Goal: Information Seeking & Learning: Learn about a topic

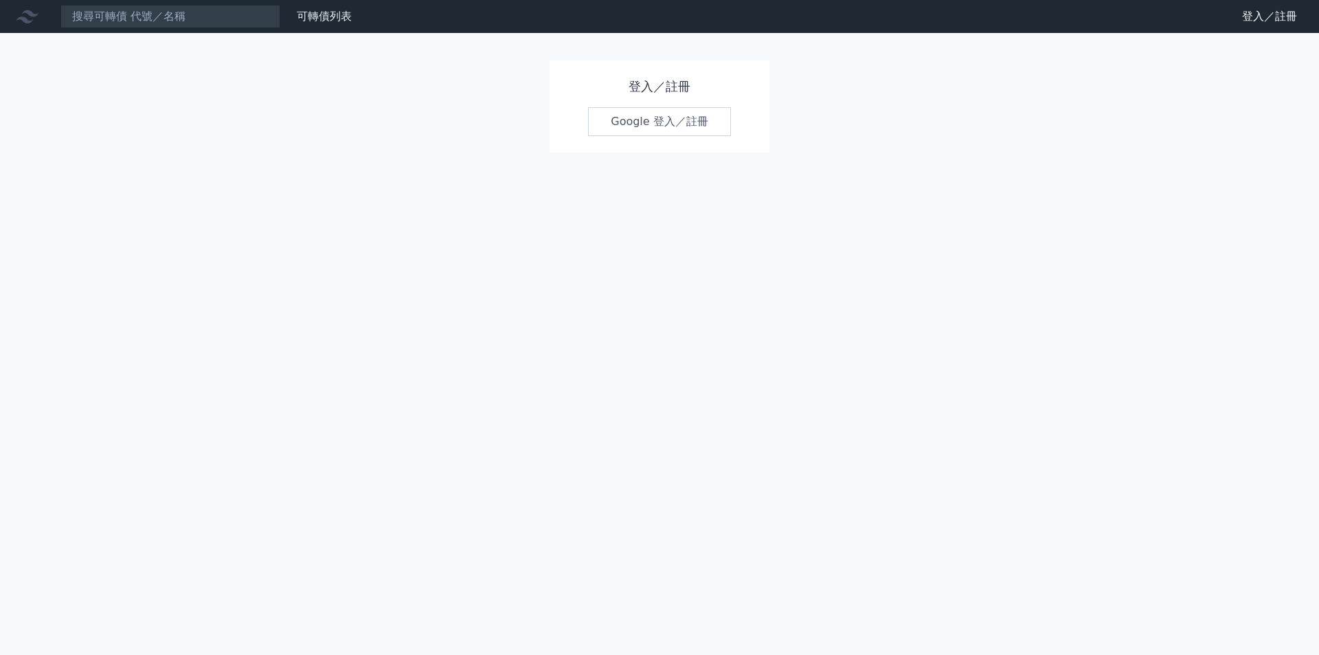
click at [676, 114] on link "Google 登入／註冊" at bounding box center [659, 121] width 143 height 29
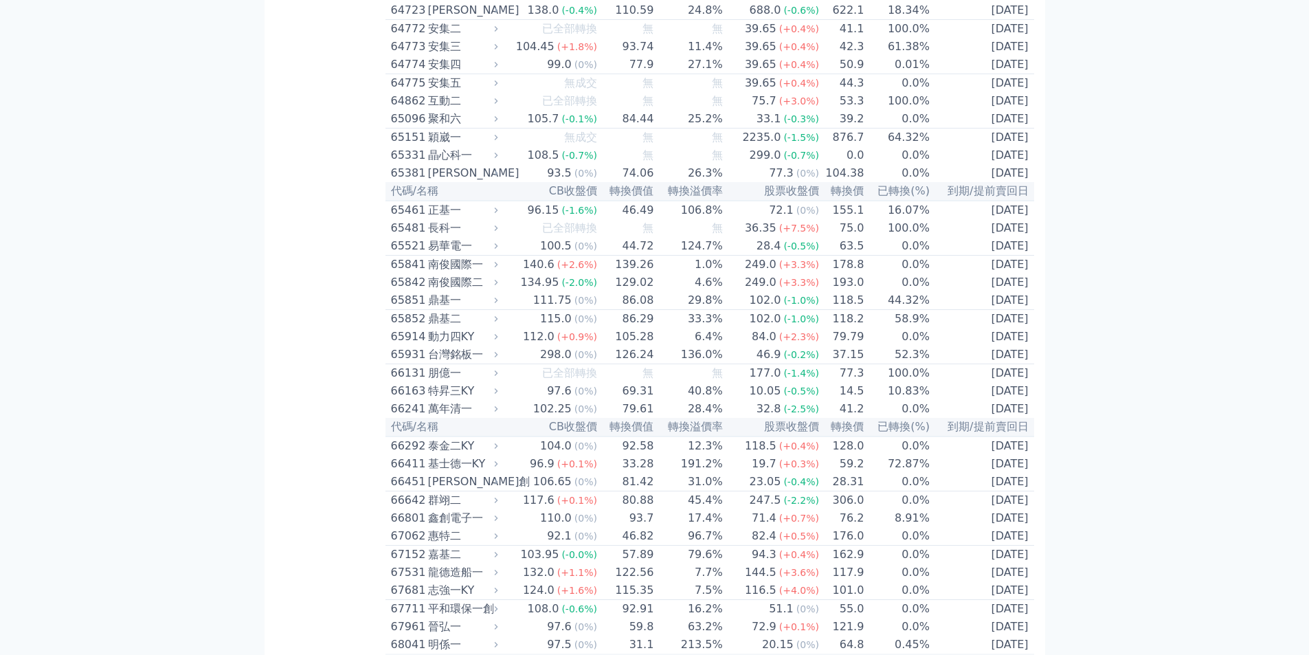
scroll to position [5840, 0]
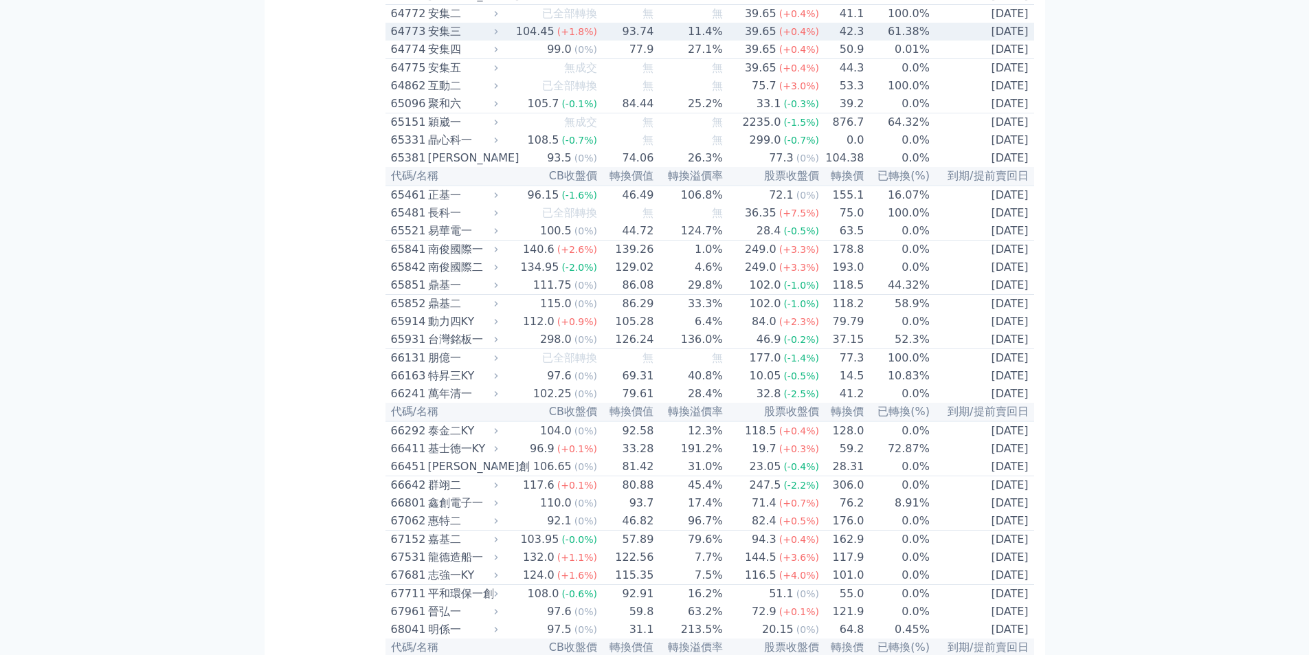
click at [640, 41] on td "93.74" at bounding box center [626, 32] width 56 height 18
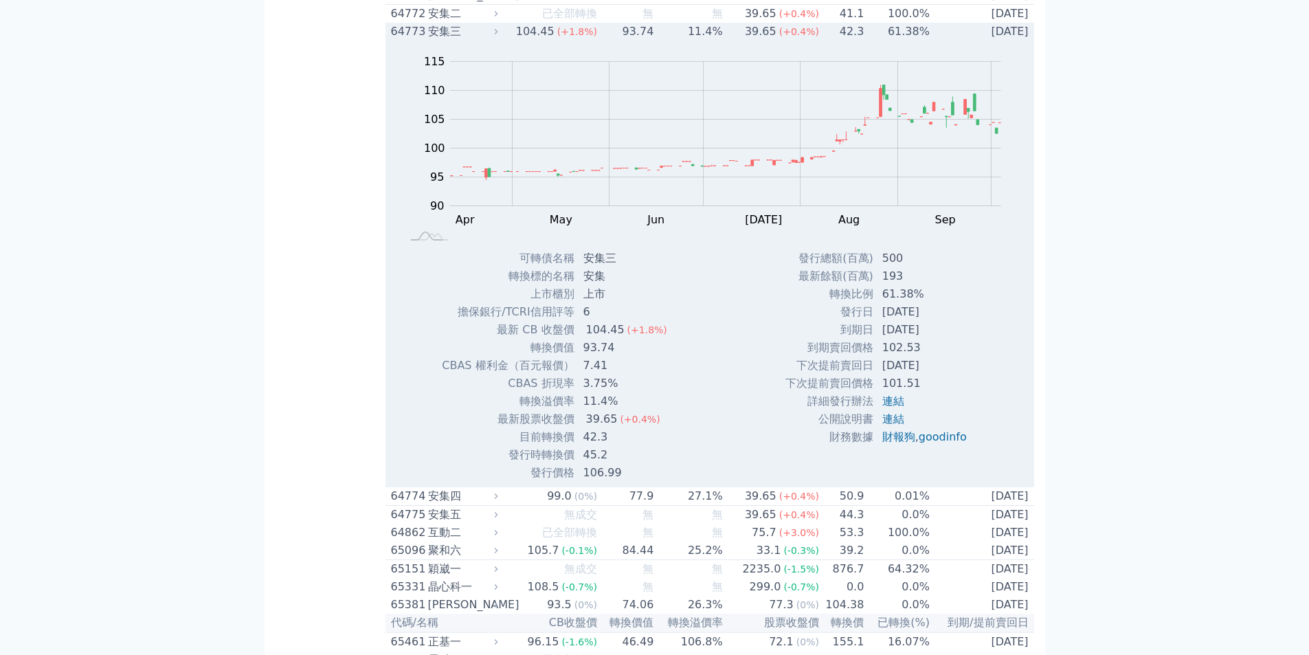
click at [465, 40] on div "安集三" at bounding box center [461, 31] width 67 height 16
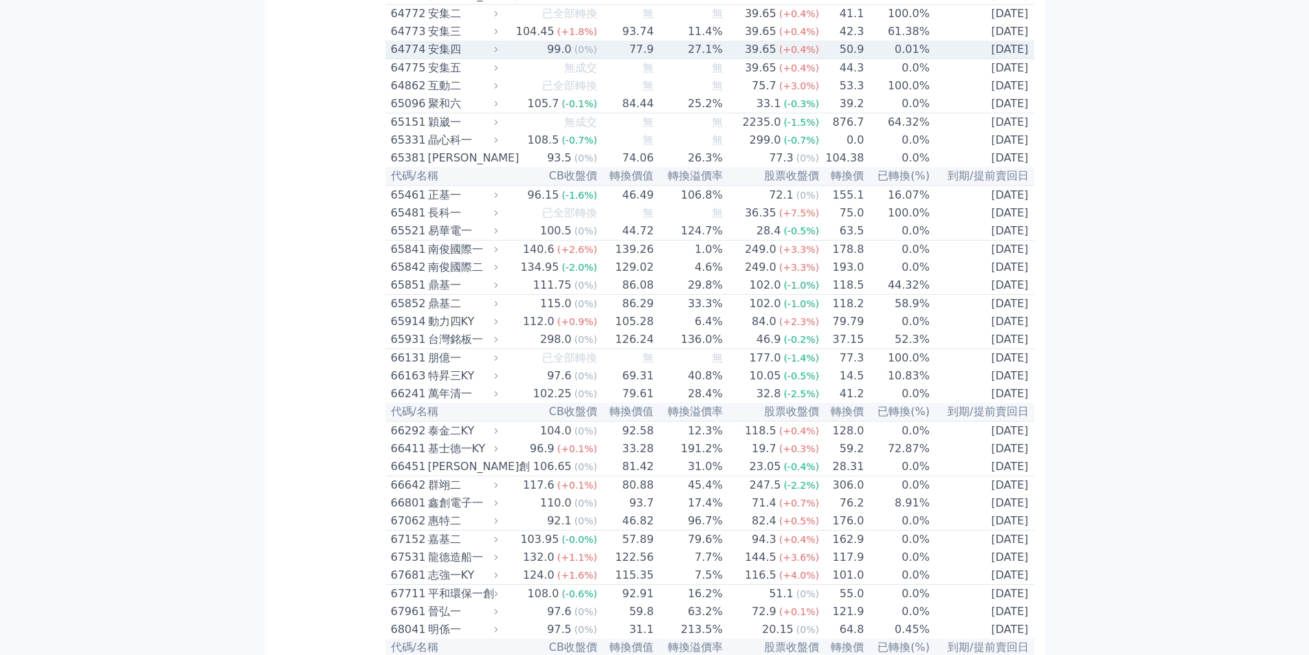
click at [451, 58] on div "安集四" at bounding box center [461, 49] width 67 height 16
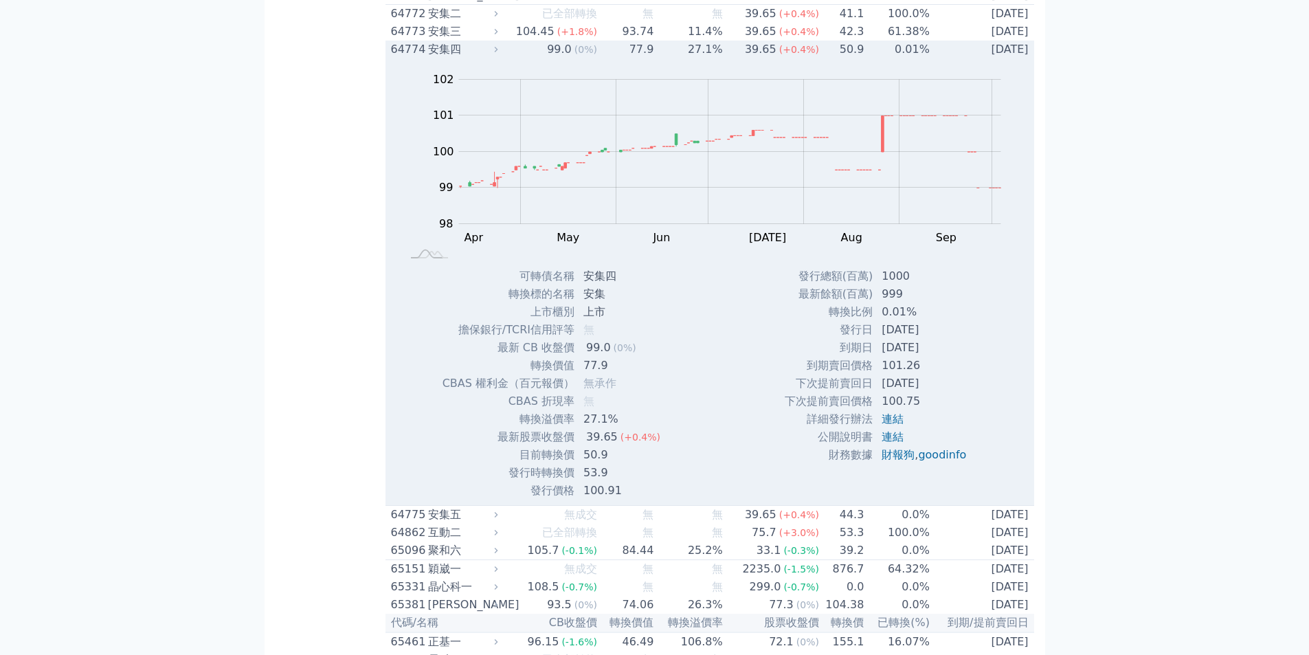
click at [541, 58] on td "99.0 (0%)" at bounding box center [550, 50] width 96 height 18
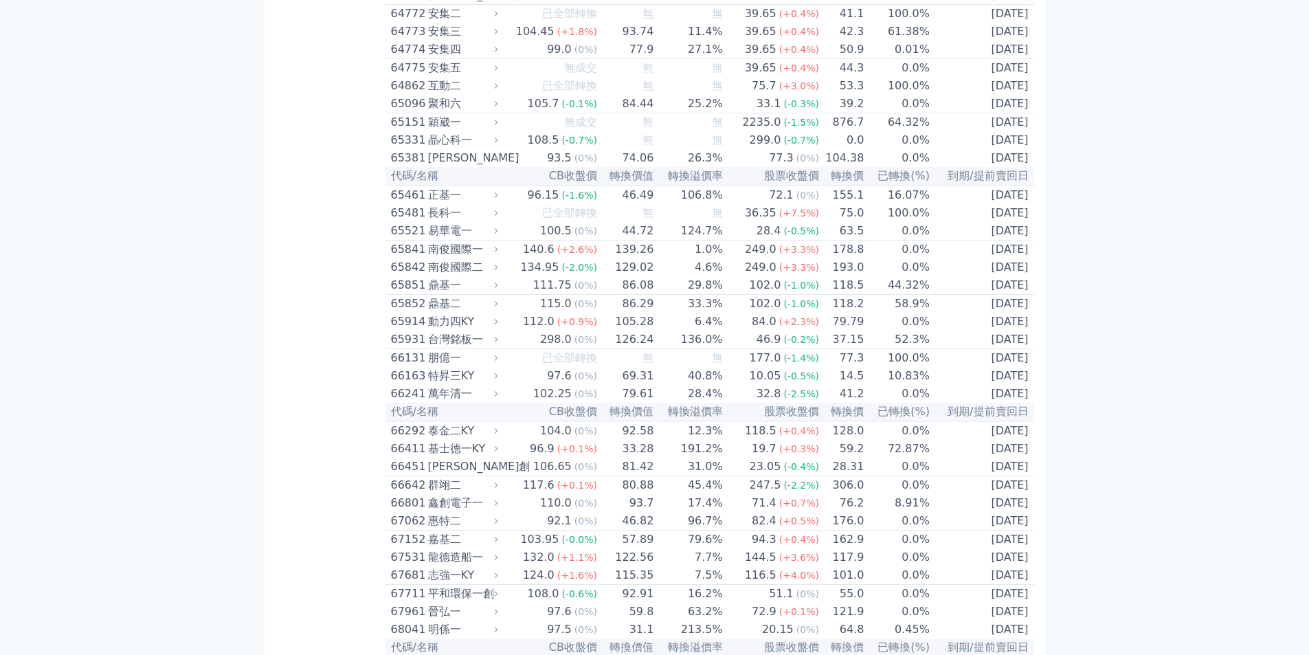
scroll to position [5908, 0]
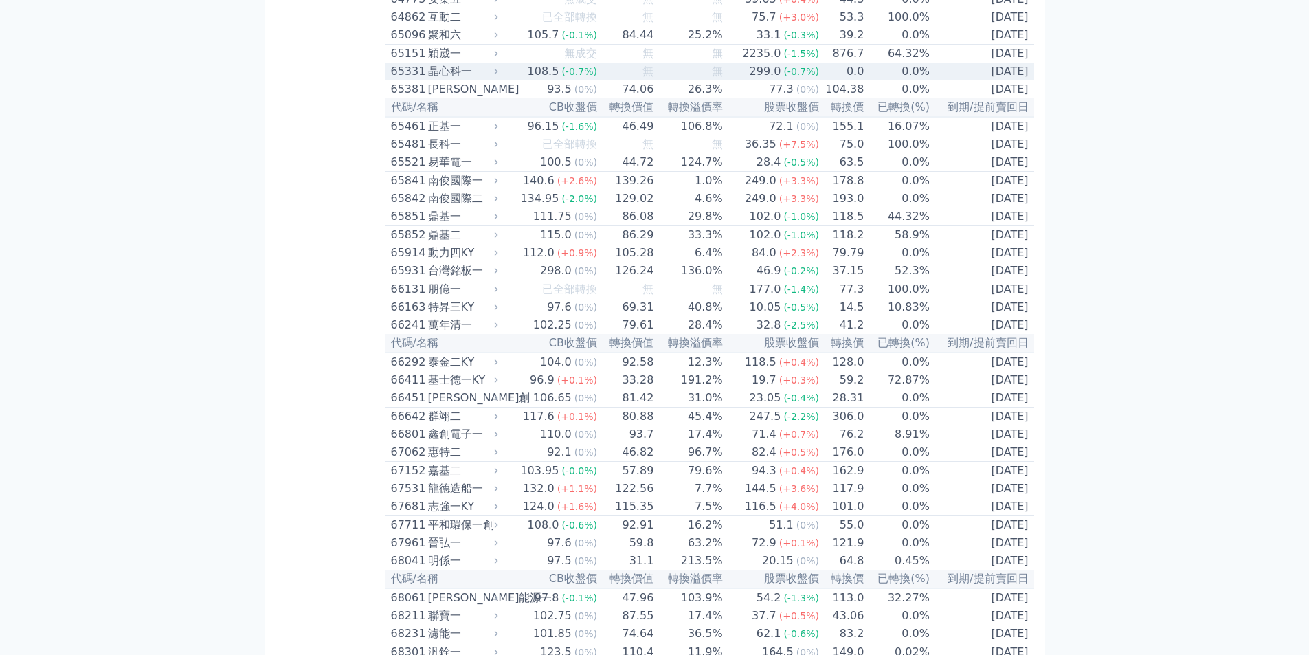
click at [591, 77] on span "(-0.7%)" at bounding box center [579, 71] width 36 height 11
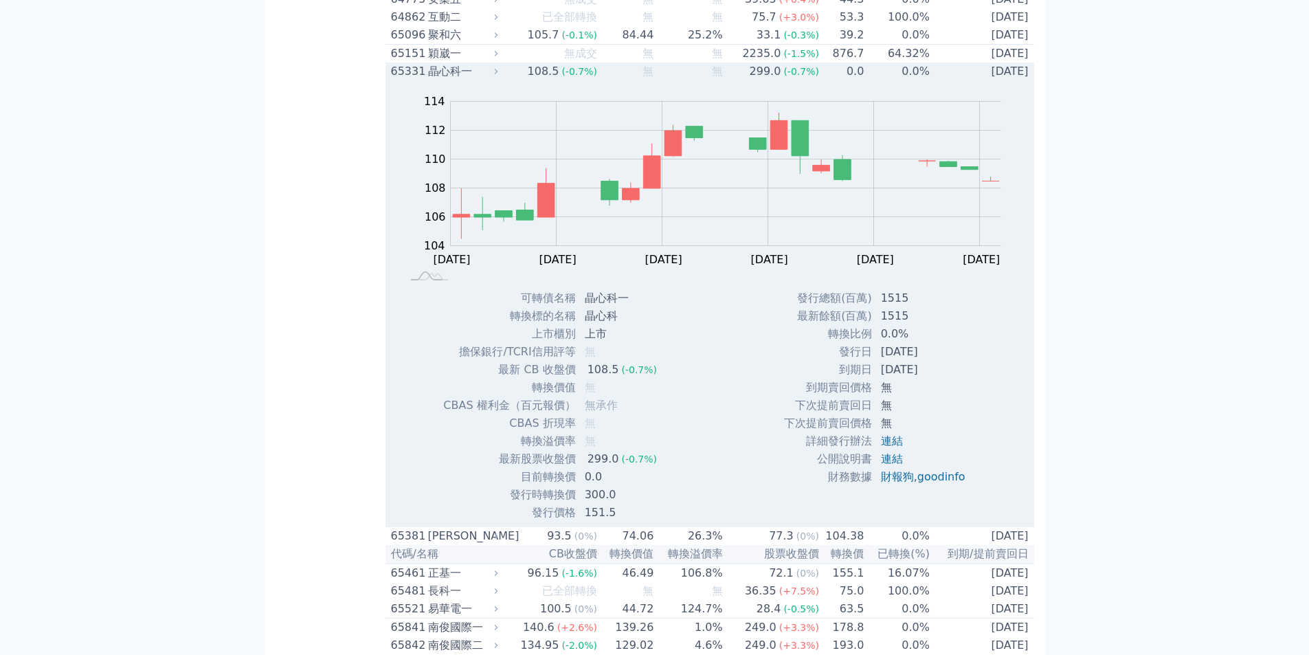
click at [548, 80] on div "108.5" at bounding box center [543, 71] width 37 height 16
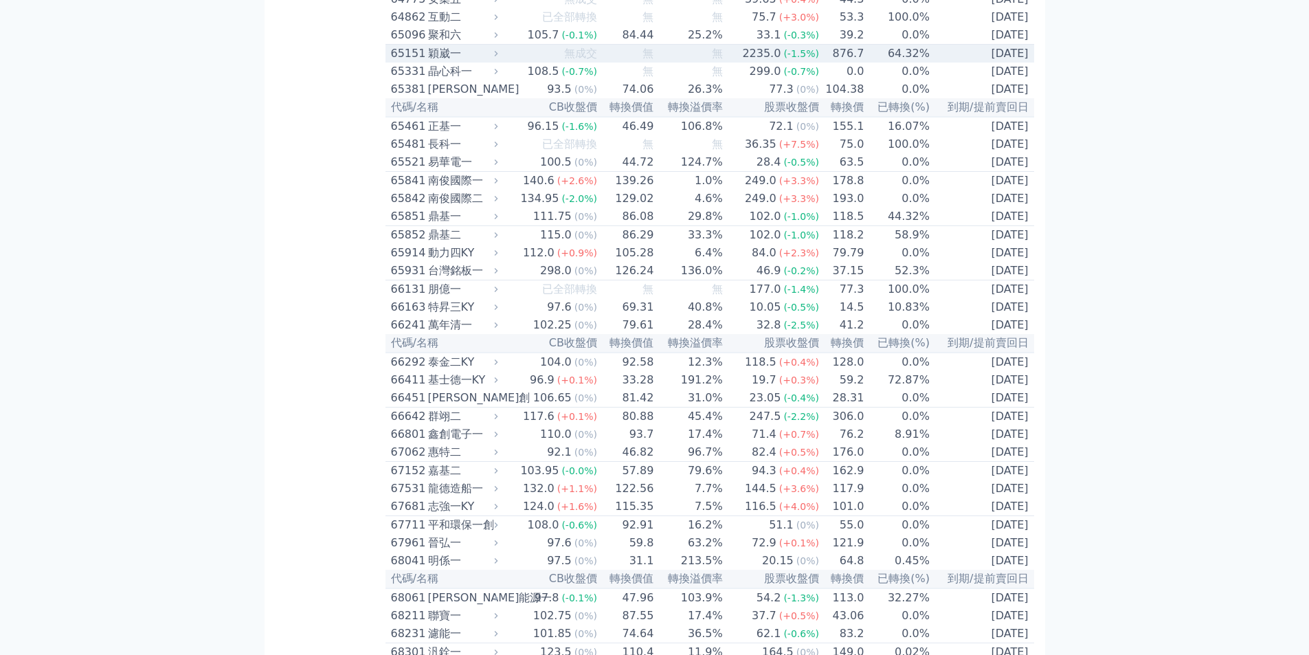
click at [500, 58] on icon at bounding box center [495, 53] width 9 height 9
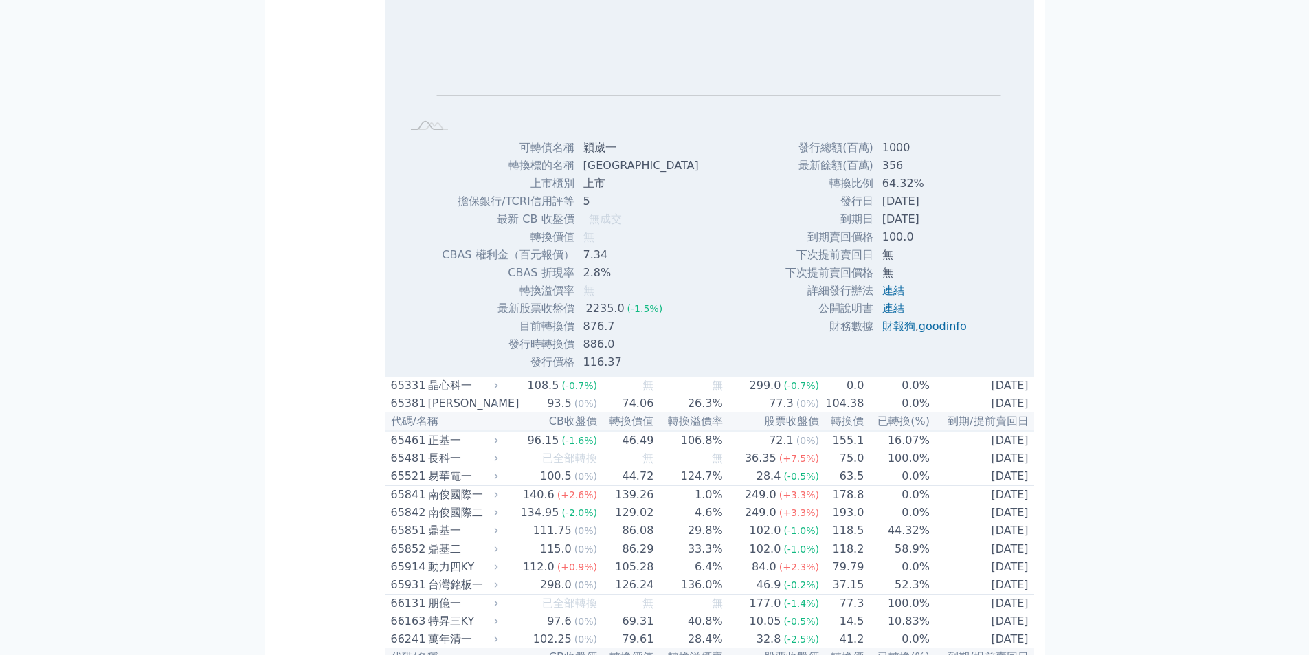
scroll to position [6115, 0]
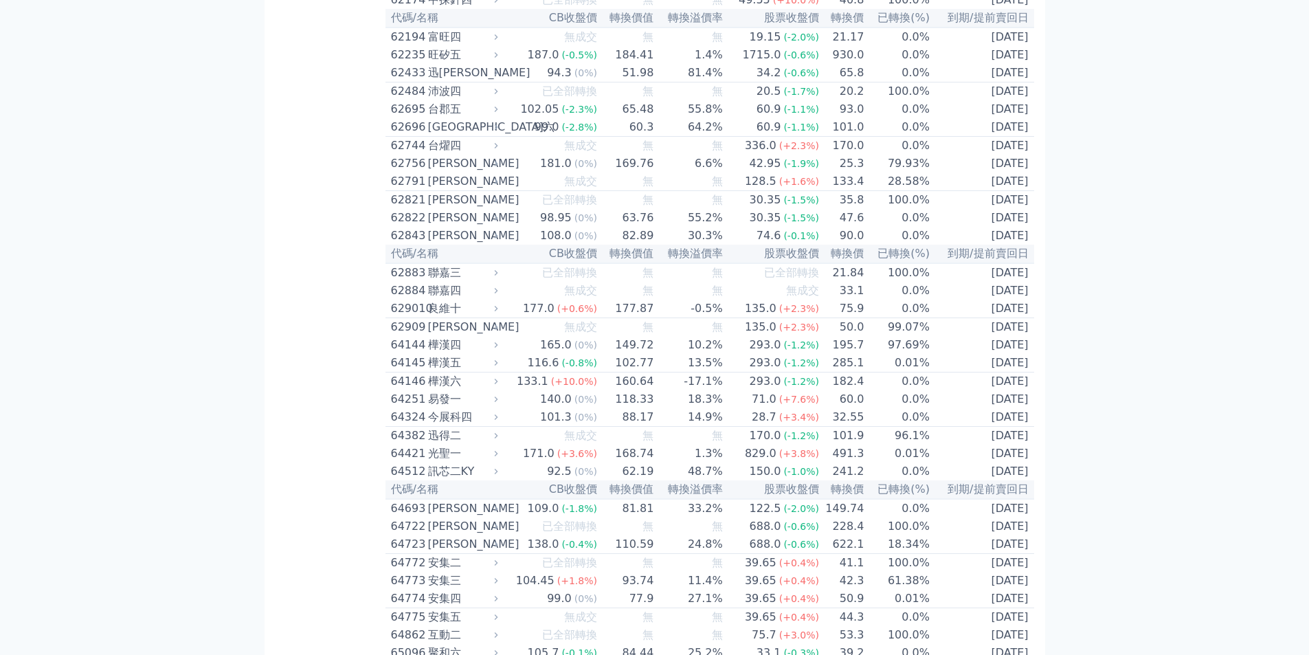
scroll to position [5290, 0]
